Goal: Communication & Community: Answer question/provide support

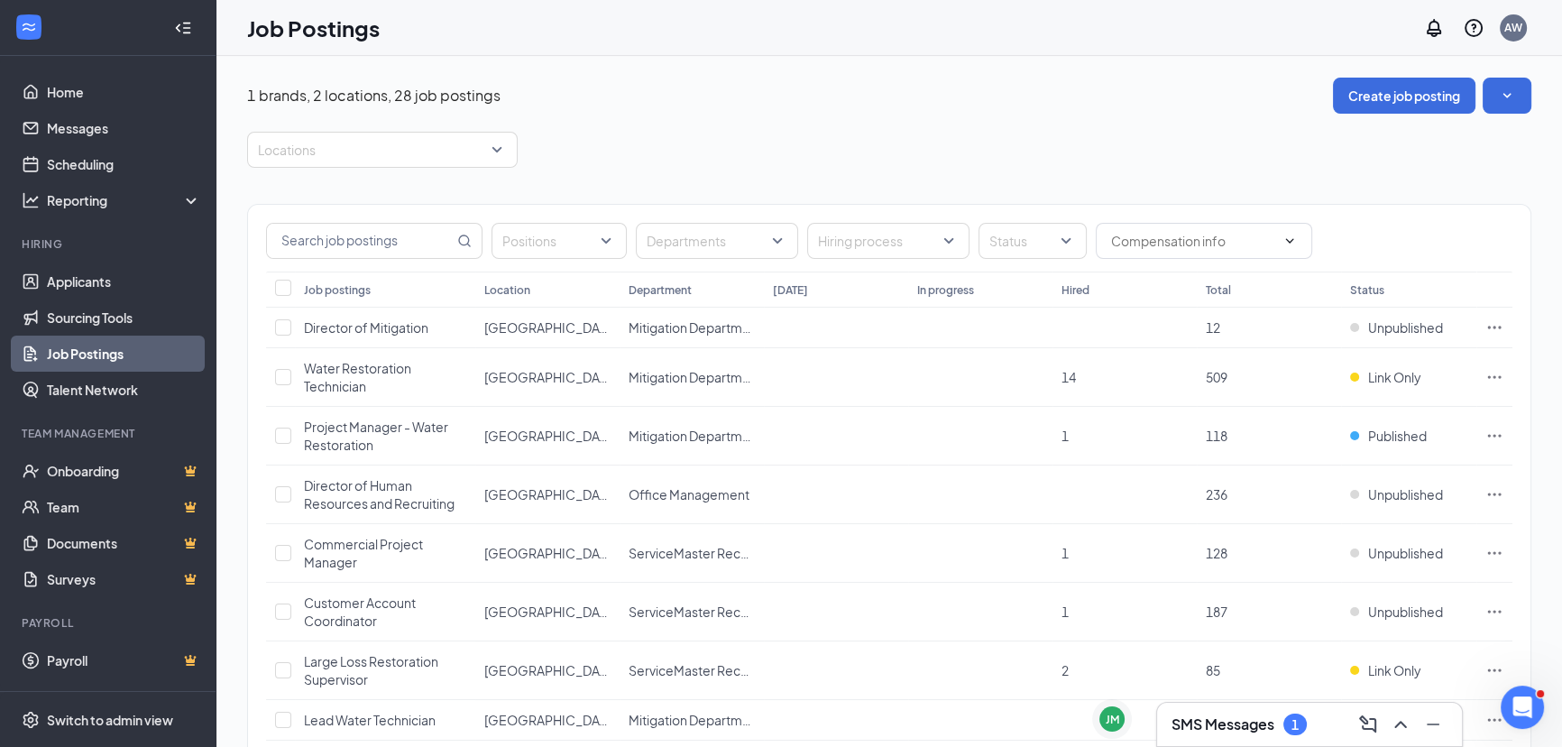
click at [1231, 740] on div "SMS Messages 1" at bounding box center [1309, 724] width 305 height 43
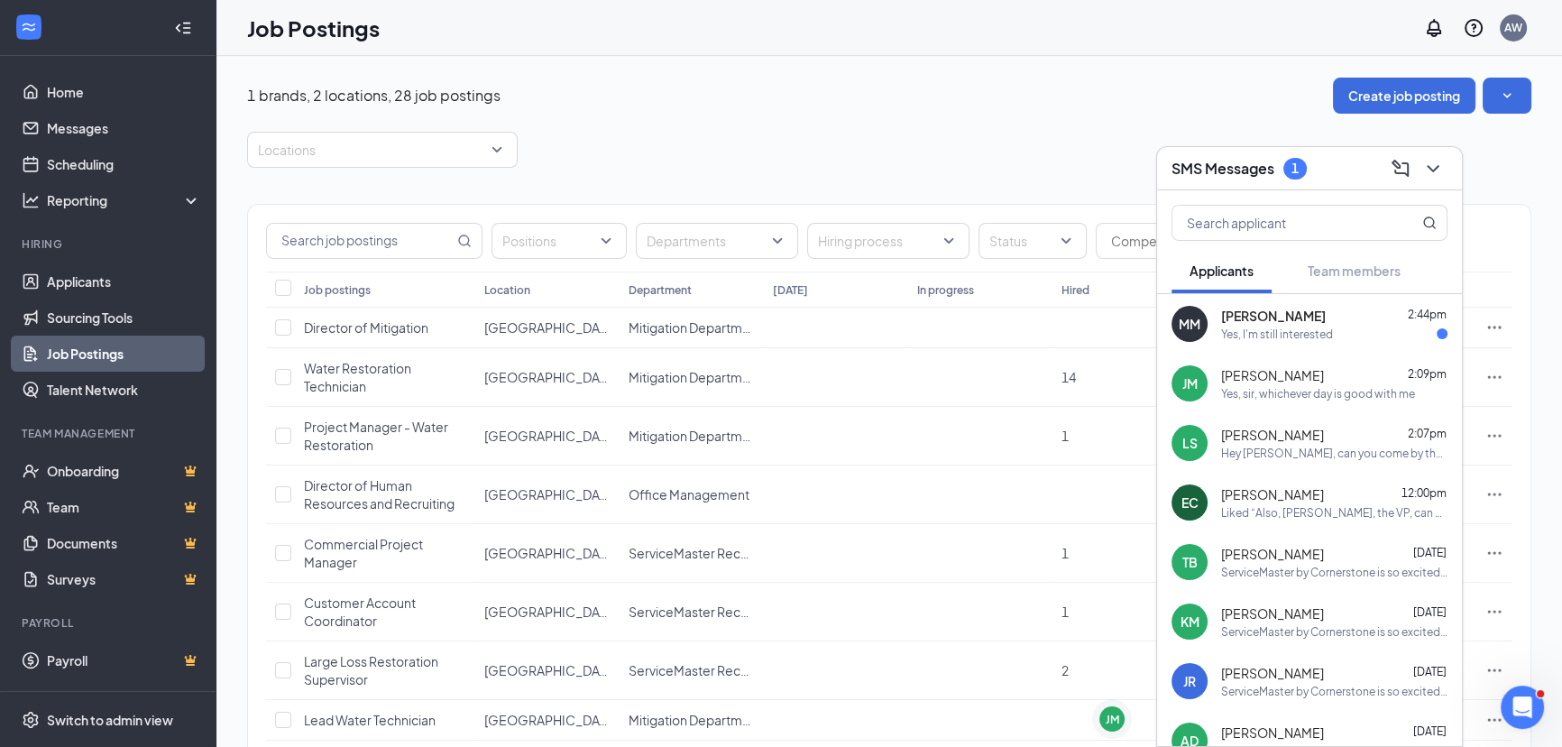
click at [1252, 335] on div "Yes, I'm still interested" at bounding box center [1277, 334] width 112 height 15
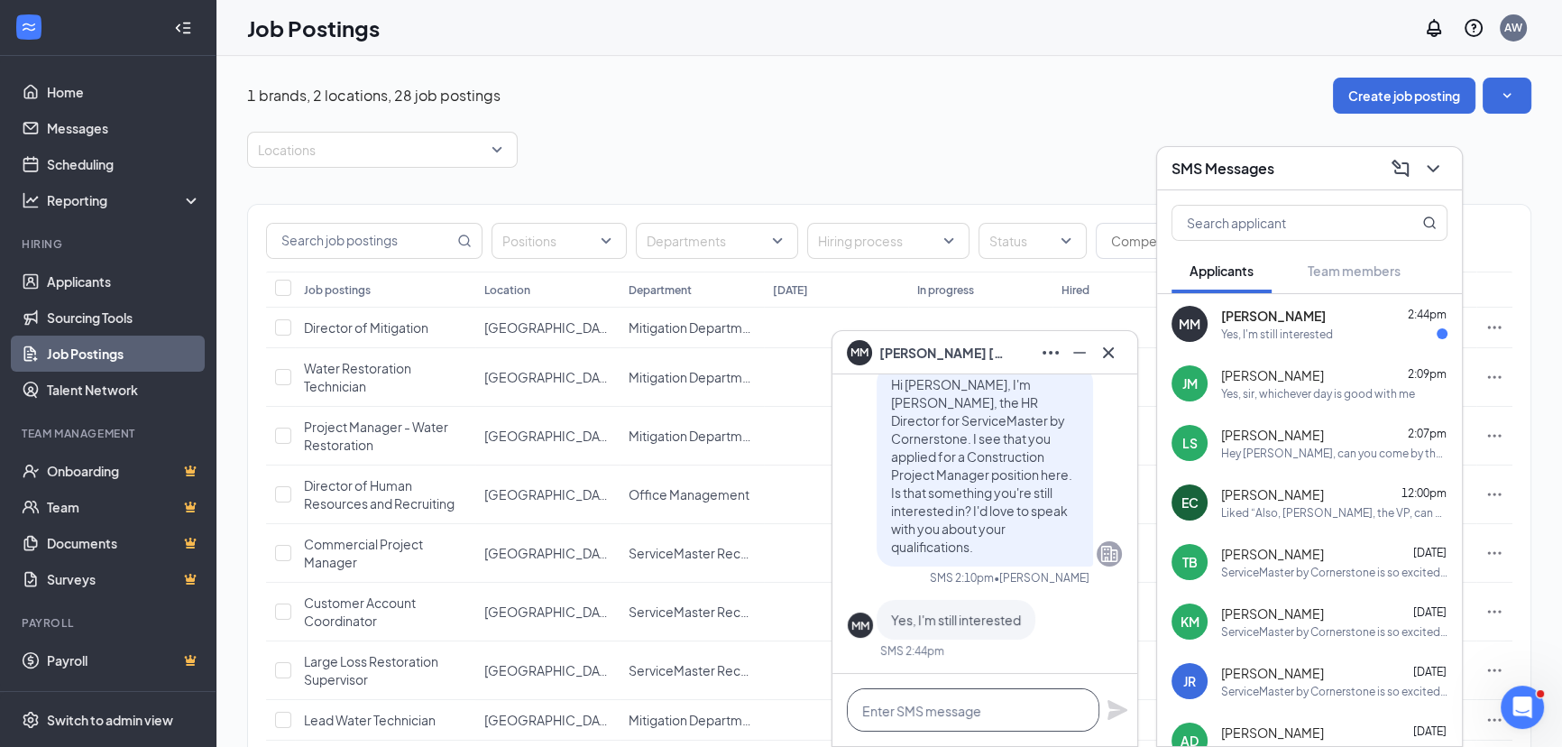
click at [959, 710] on textarea at bounding box center [973, 709] width 253 height 43
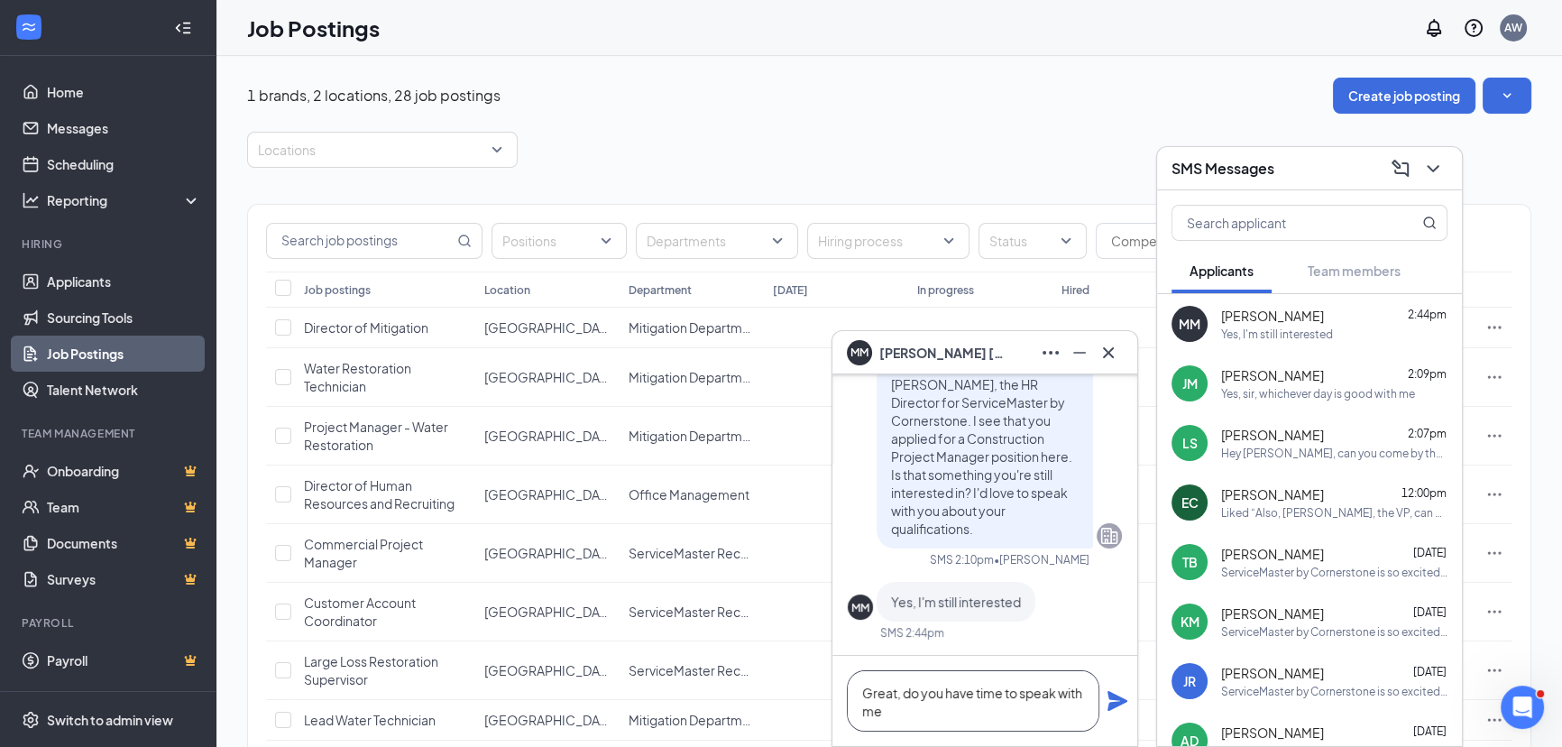
type textarea "Great, do you have time to speak with me"
click at [1268, 374] on span "Jetrey McNeal" at bounding box center [1272, 375] width 103 height 18
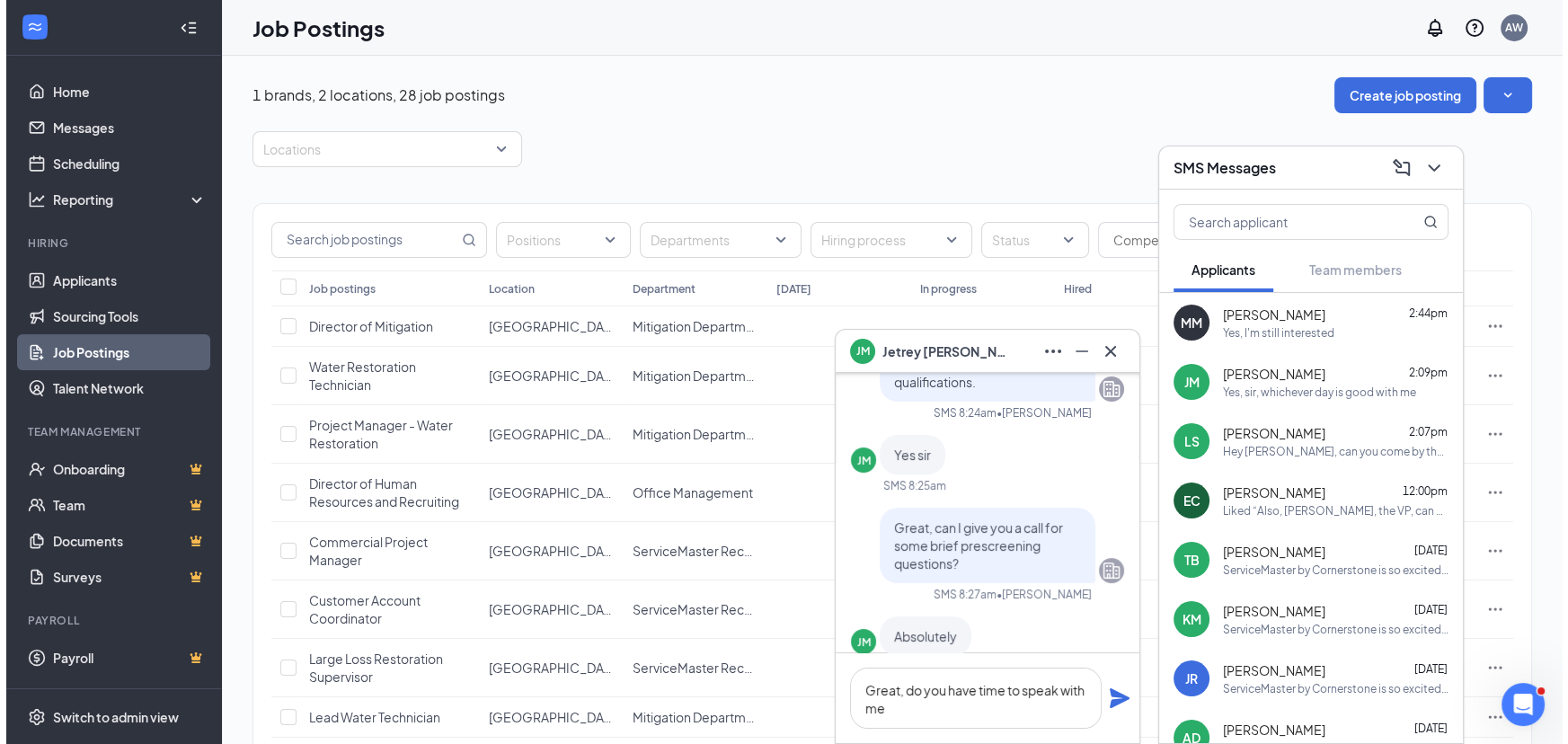
scroll to position [-244, 0]
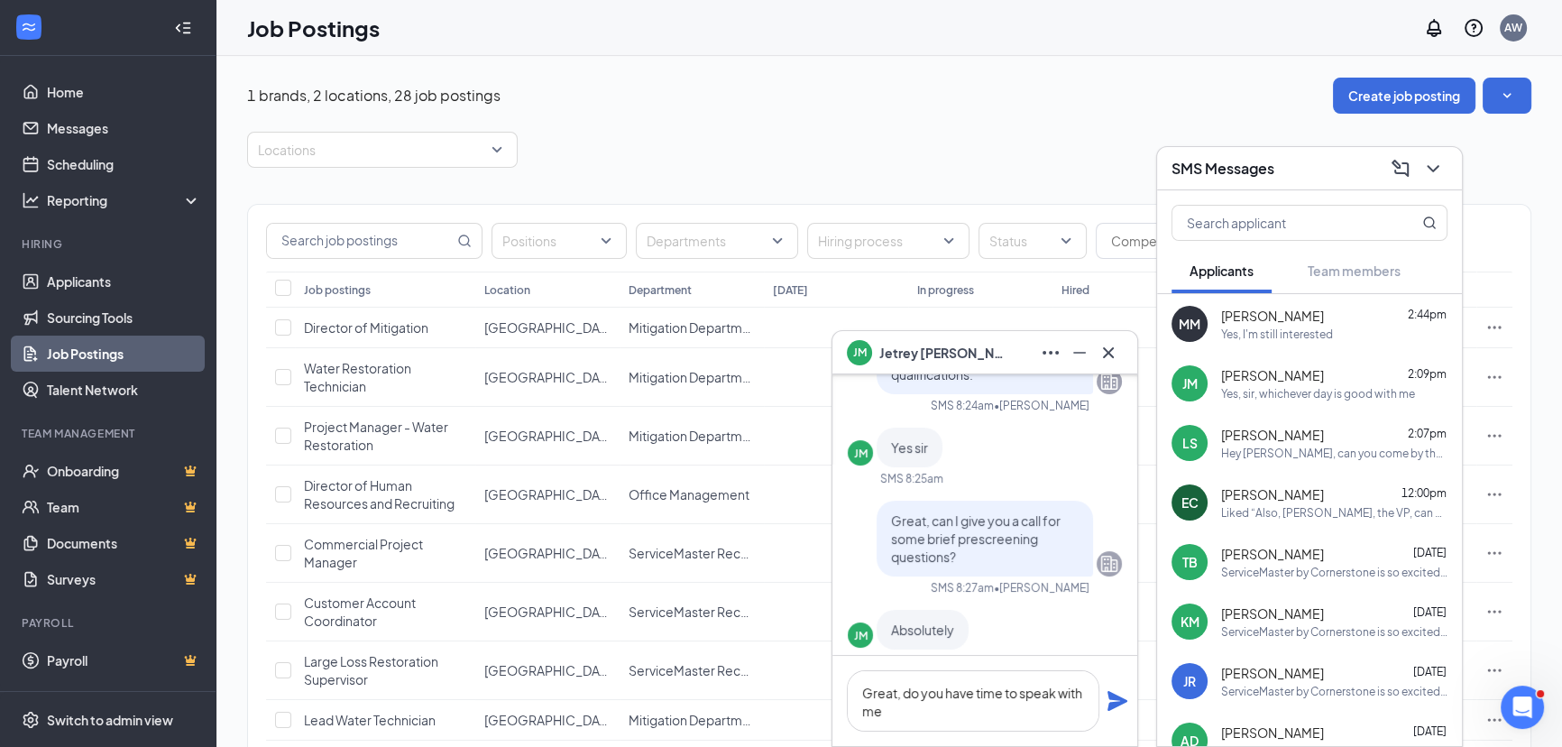
click at [917, 523] on span "Great, can I give you a call for some brief prescreening questions?" at bounding box center [976, 538] width 170 height 52
copy span "Great, can I give you a call for some brief prescreening questions?"
click at [1106, 361] on icon "Cross" at bounding box center [1109, 353] width 22 height 22
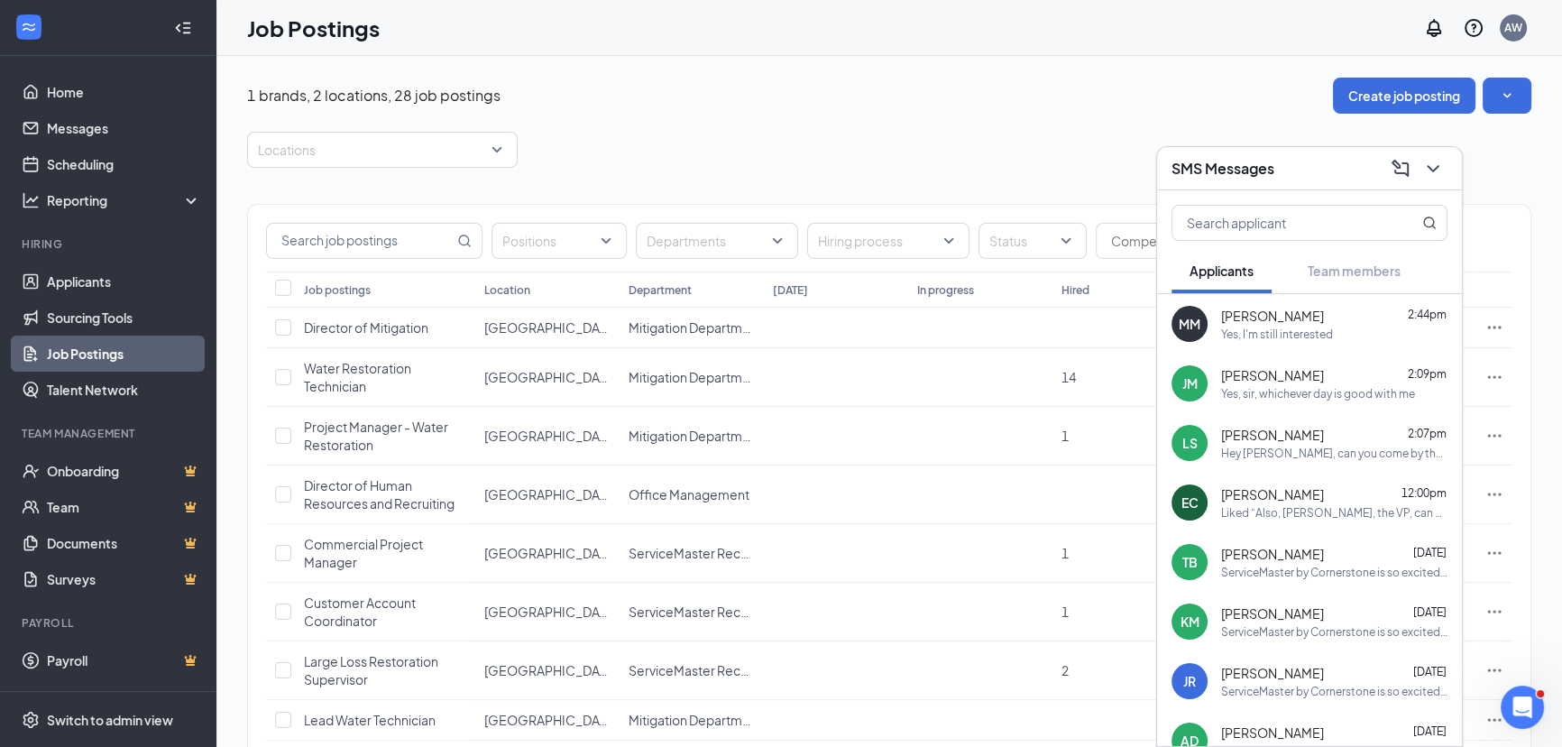
click at [1281, 328] on div "Yes, I'm still interested" at bounding box center [1277, 334] width 112 height 15
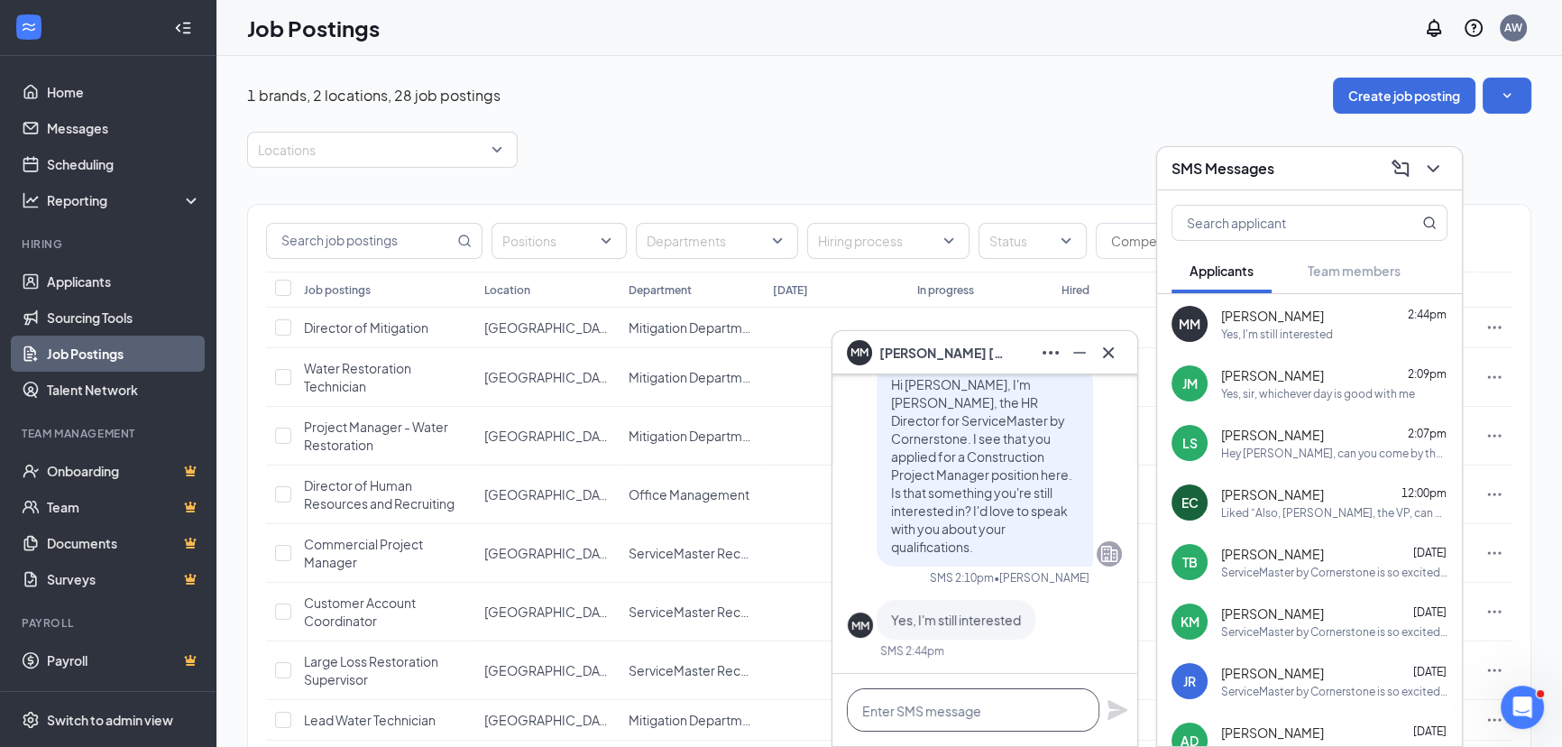
click at [941, 710] on textarea at bounding box center [973, 709] width 253 height 43
paste textarea "Great, can I give you a call for some brief prescreening questions?"
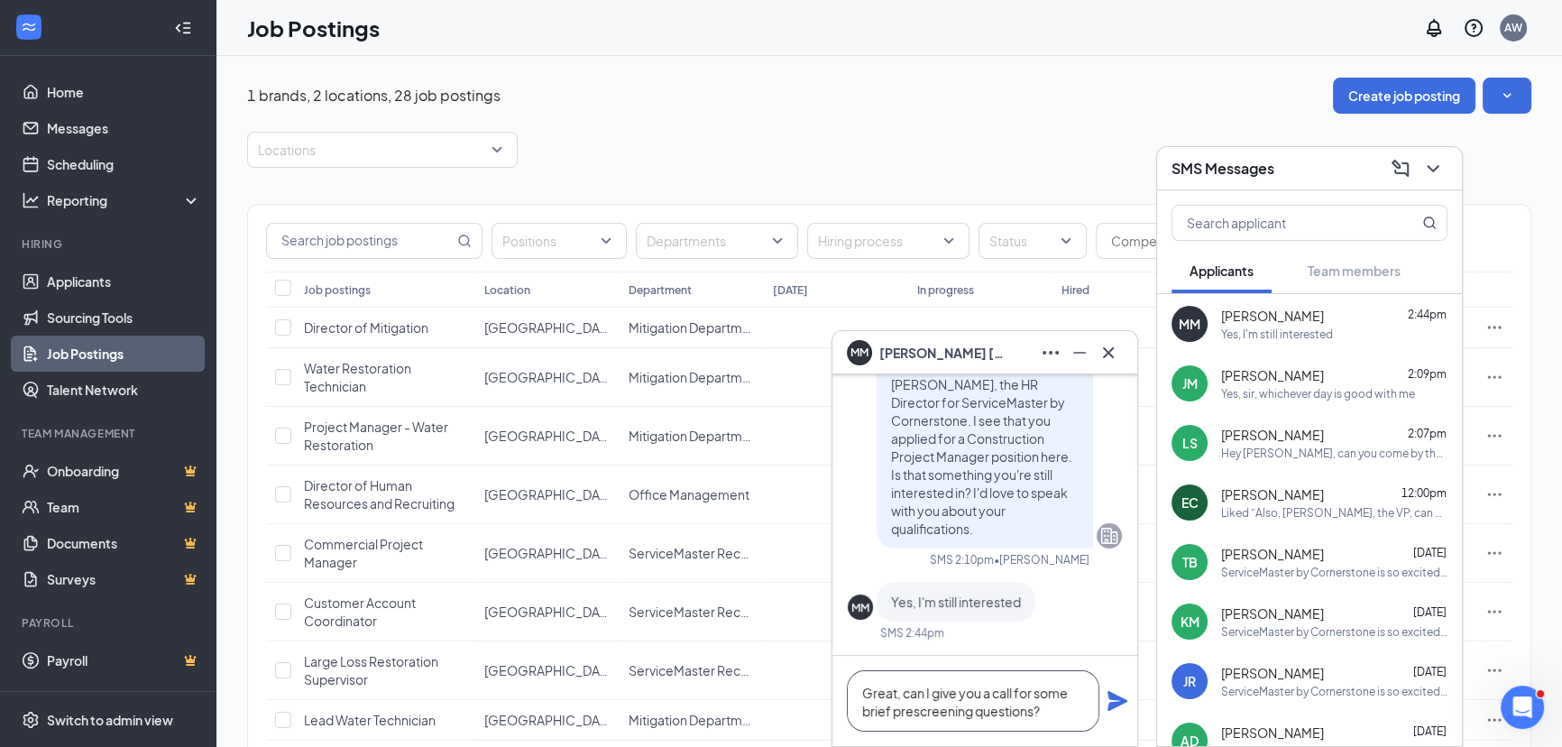
type textarea "Great, can I give you a call for some brief prescreening questions?"
click at [1113, 704] on icon "Plane" at bounding box center [1118, 701] width 20 height 20
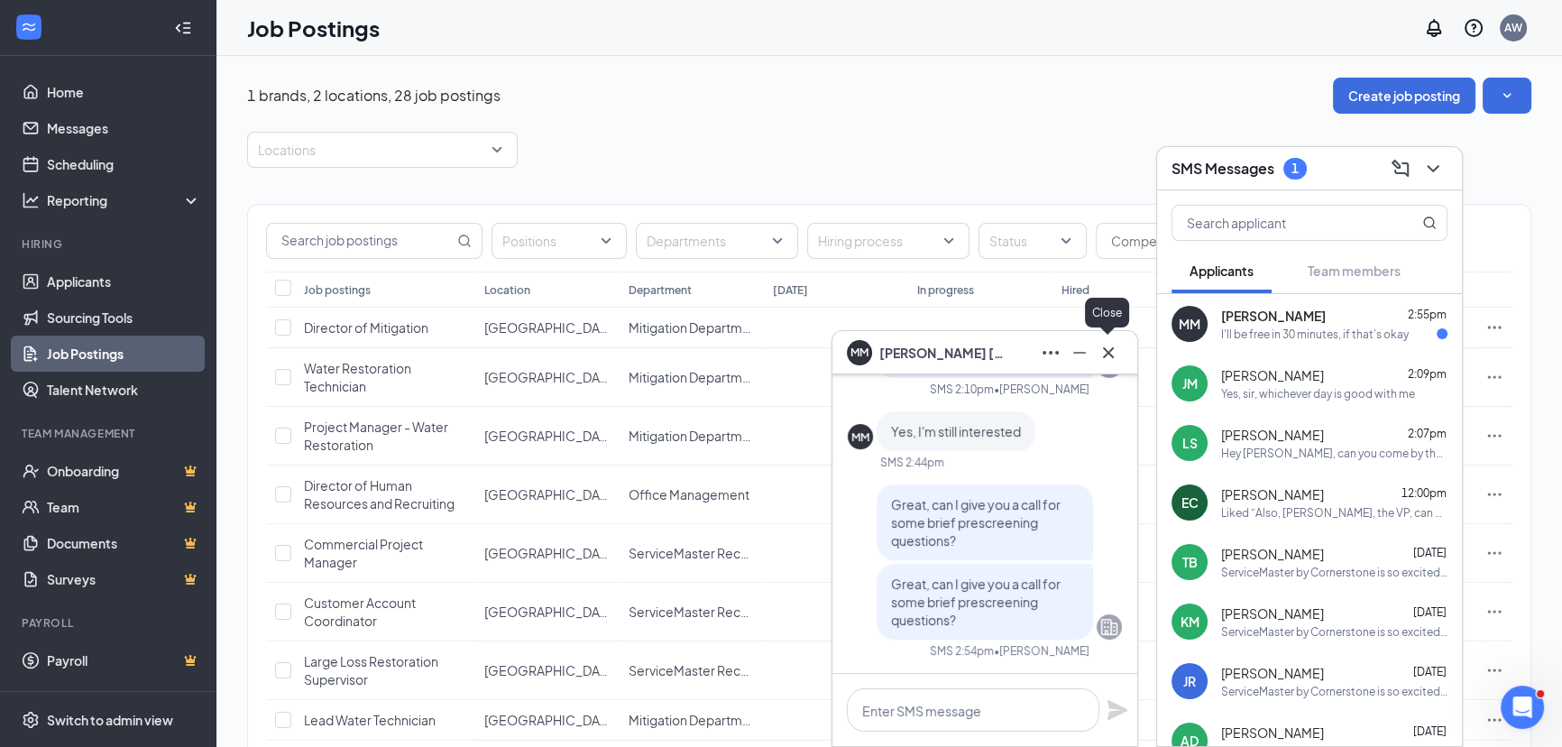
click at [1082, 358] on icon "Minimize" at bounding box center [1080, 353] width 22 height 22
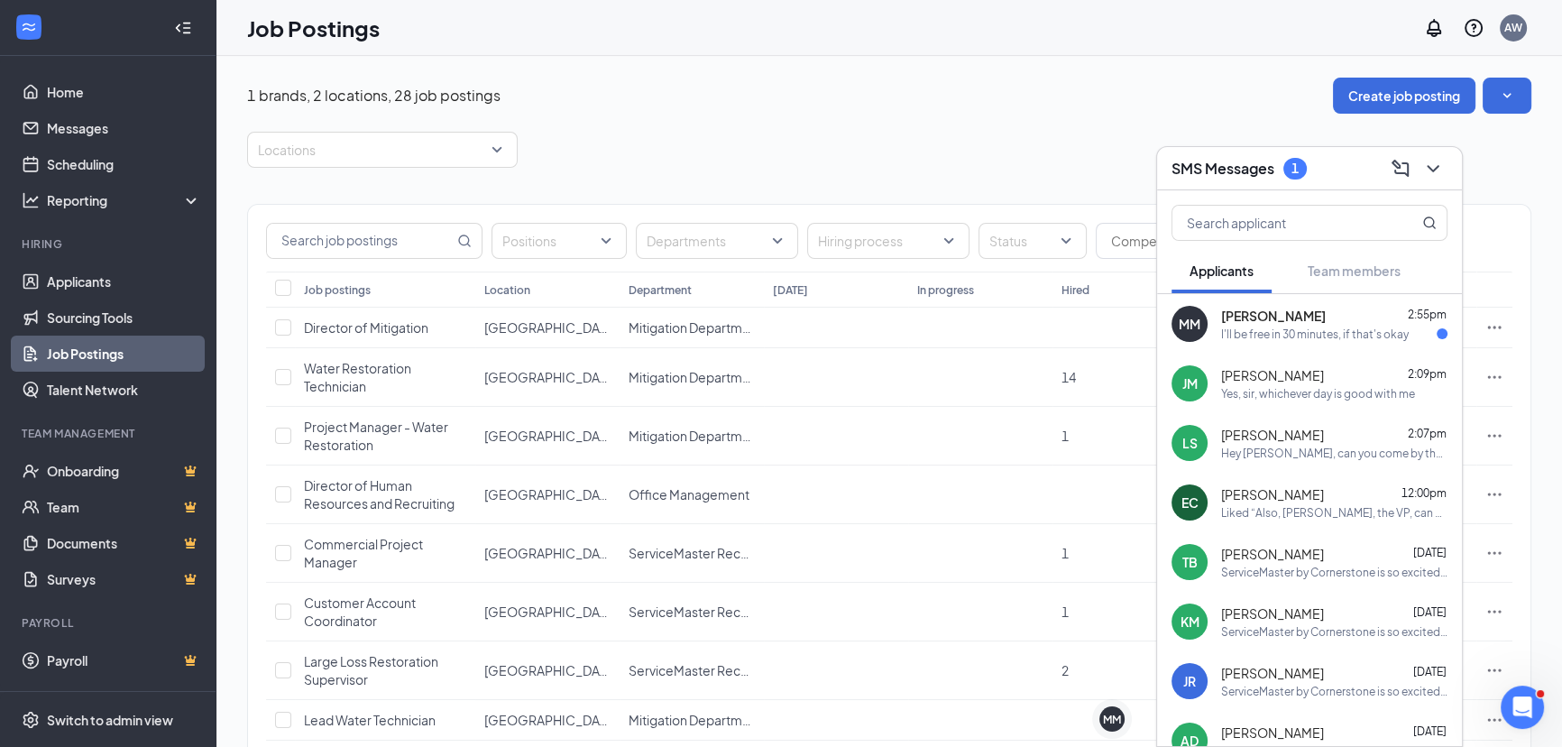
click at [1357, 340] on div "I'll be free in 30 minutes, if that's okay" at bounding box center [1315, 334] width 188 height 15
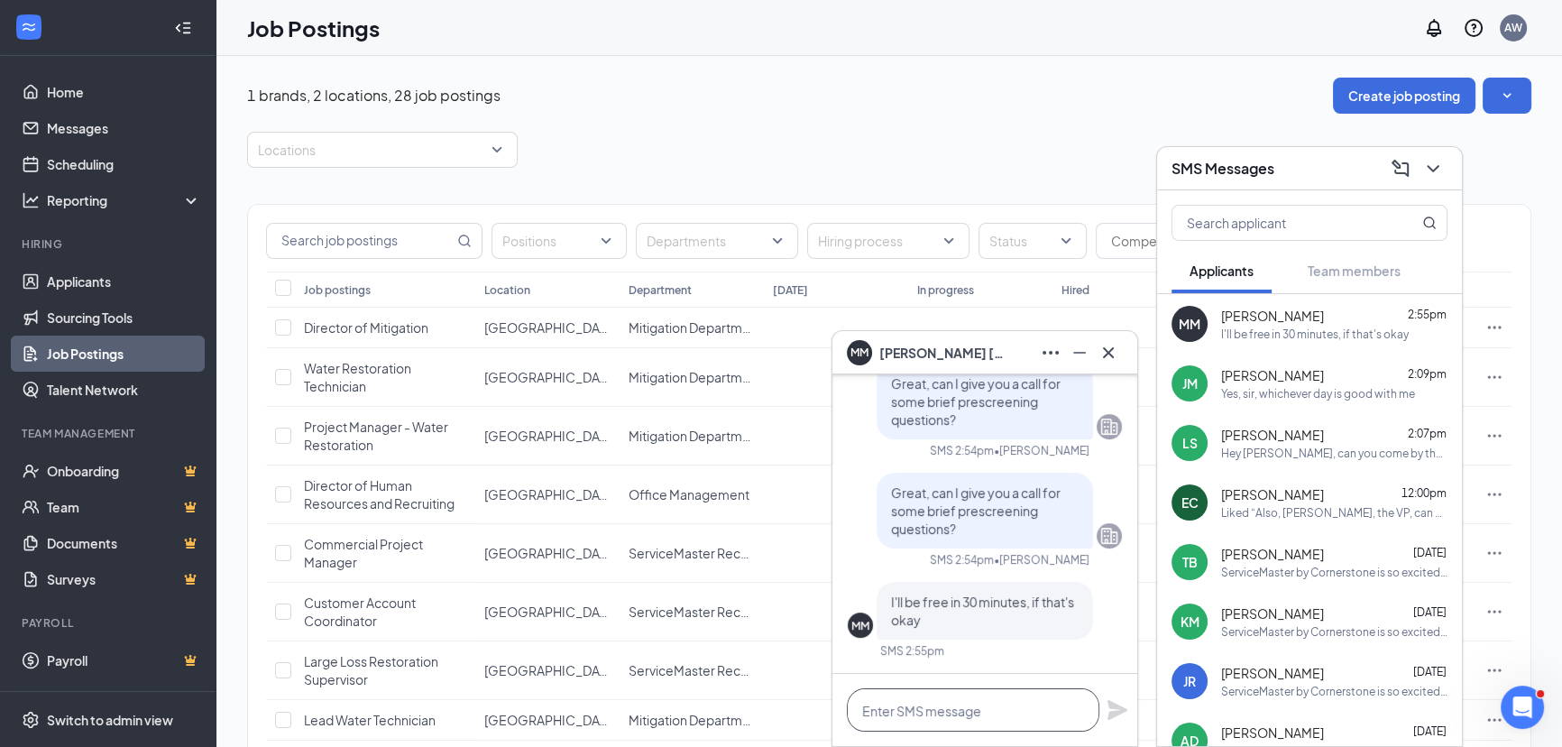
click at [893, 704] on textarea at bounding box center [973, 709] width 253 height 43
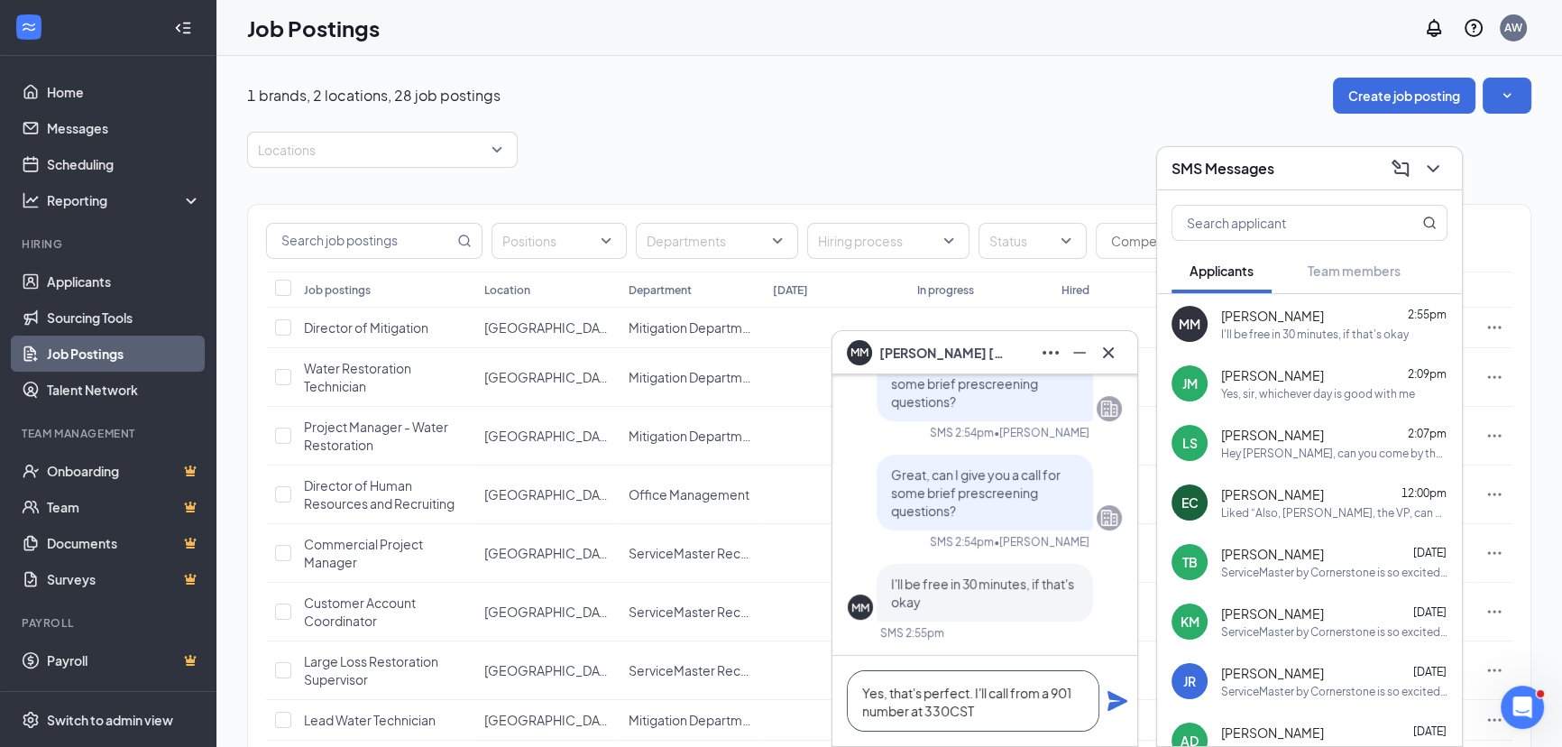
type textarea "Yes, that's perfect. I'll call from a 901 number at 330CST"
click at [1107, 690] on button at bounding box center [1118, 701] width 22 height 22
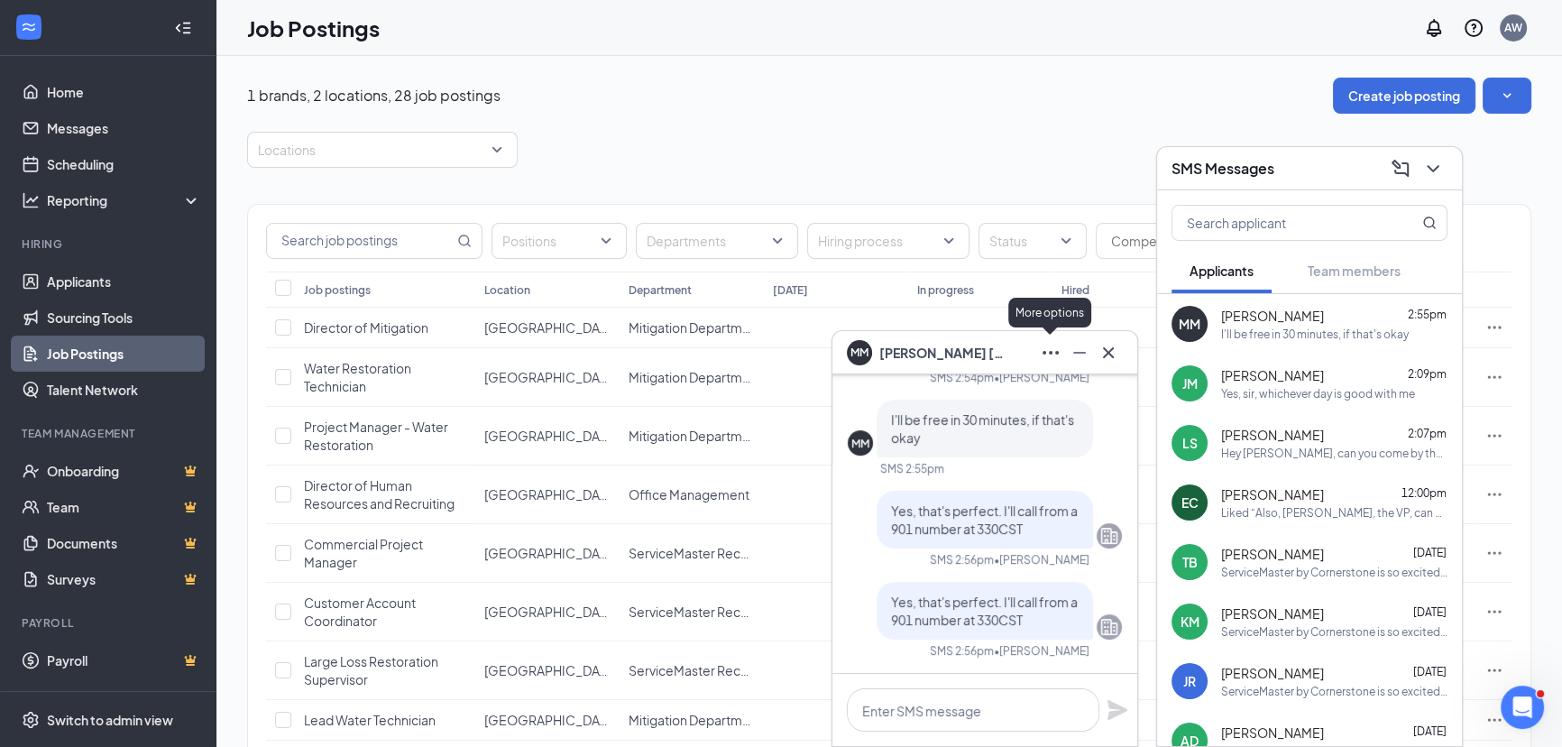
click at [1072, 366] on div at bounding box center [1079, 352] width 29 height 29
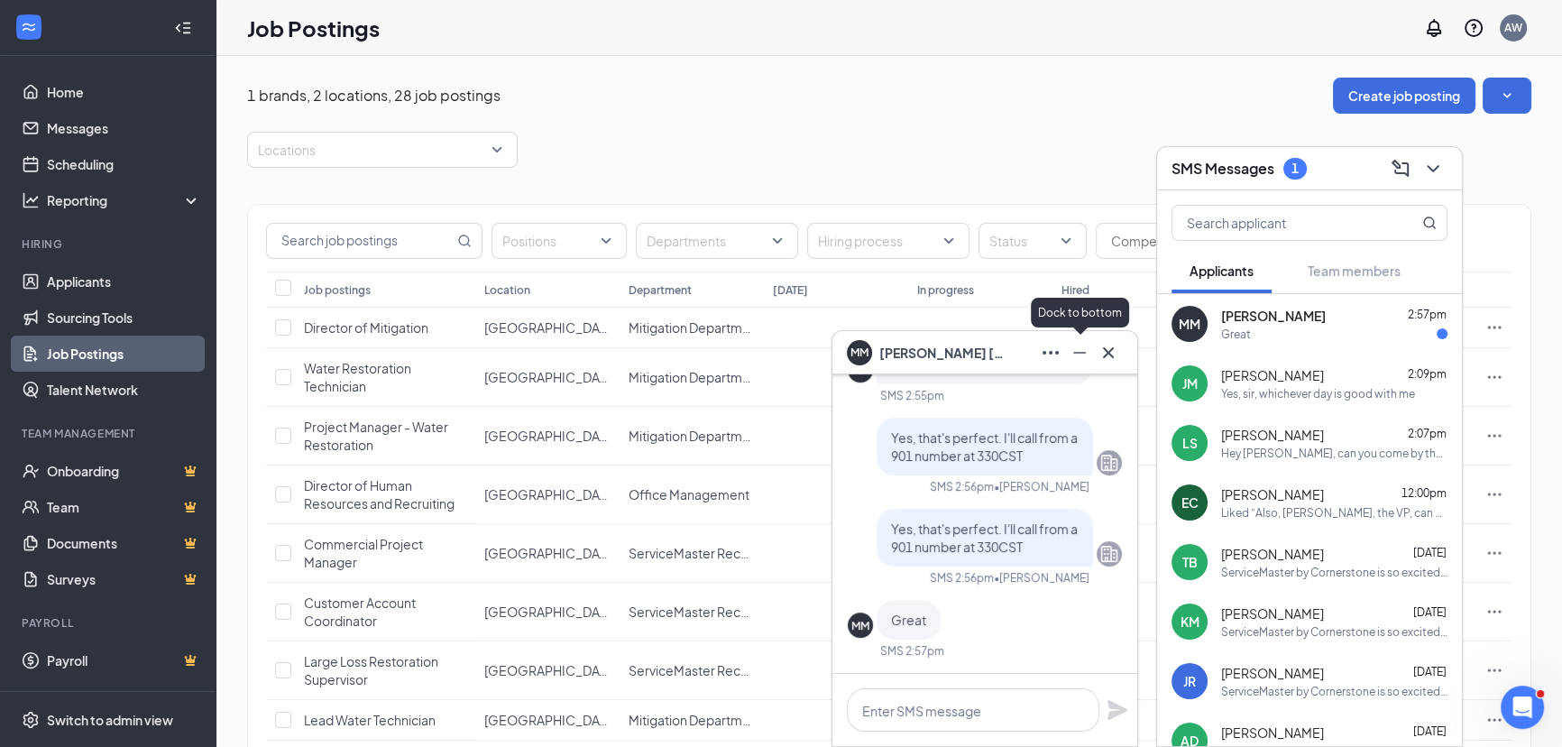
drag, startPoint x: 1074, startPoint y: 350, endPoint x: 1277, endPoint y: 262, distance: 221.4
click at [1074, 350] on icon "Minimize" at bounding box center [1080, 353] width 22 height 22
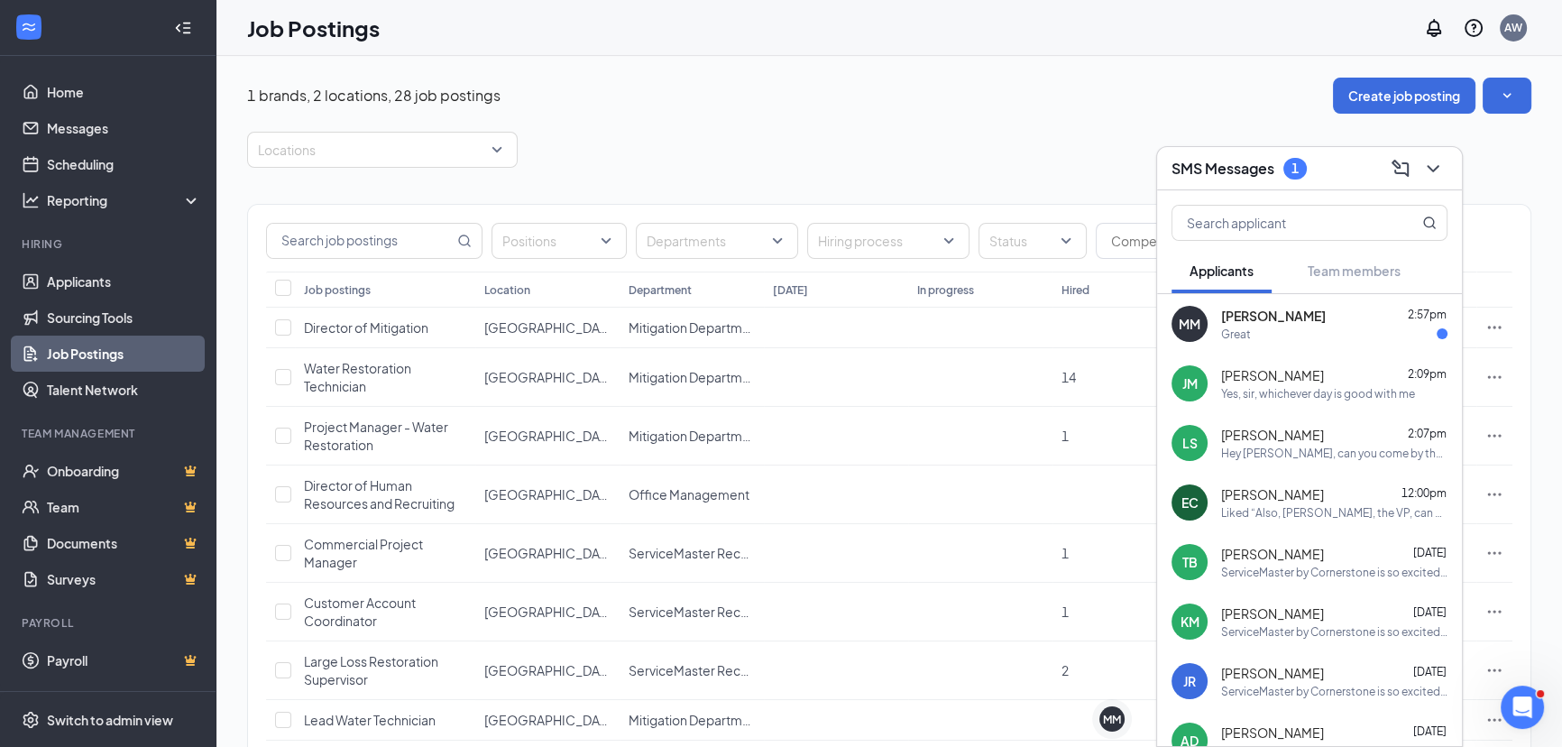
drag, startPoint x: 1449, startPoint y: 164, endPoint x: 1438, endPoint y: 171, distance: 13.0
click at [1448, 164] on div "SMS Messages 1" at bounding box center [1309, 168] width 305 height 43
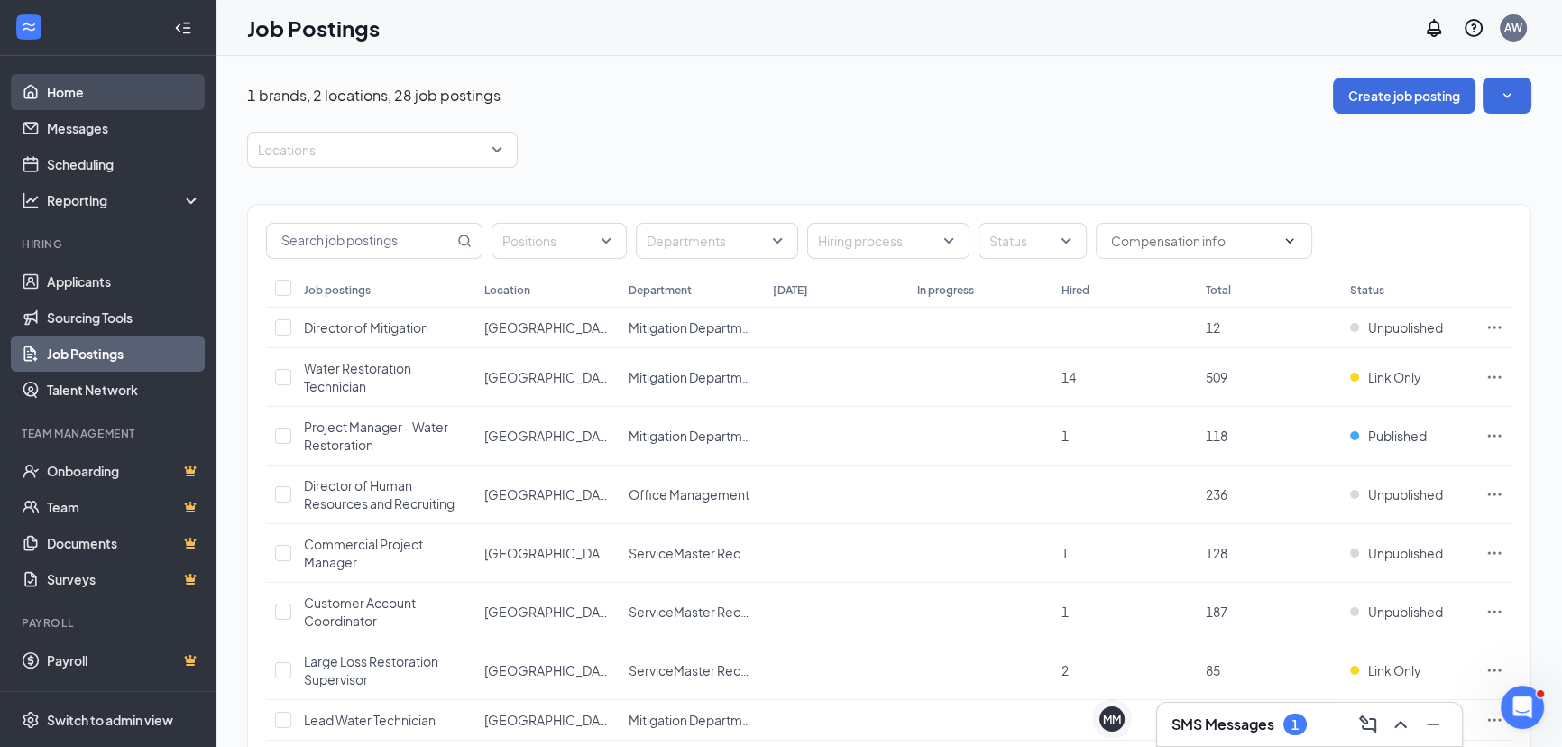
click at [78, 98] on link "Home" at bounding box center [124, 92] width 154 height 36
